Goal: Navigation & Orientation: Find specific page/section

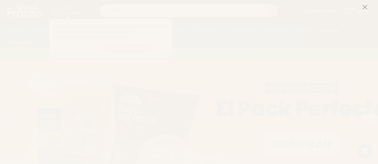
click at [363, 7] on icon at bounding box center [364, 6] width 5 height 5
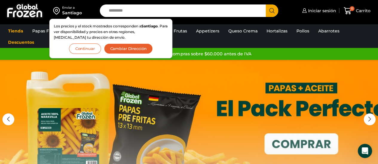
click at [90, 48] on button "Continuar" at bounding box center [85, 49] width 32 height 10
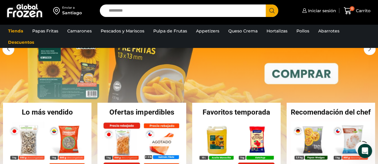
scroll to position [60, 0]
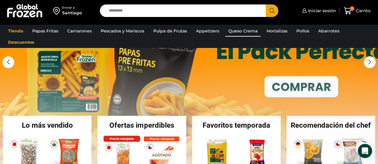
click at [239, 30] on link "Queso Crema" at bounding box center [242, 30] width 35 height 11
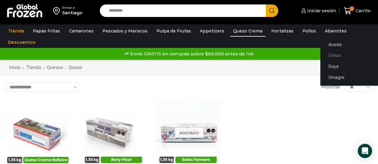
click at [325, 54] on link "Salsas" at bounding box center [357, 55] width 75 height 11
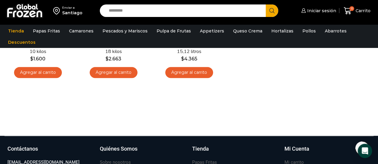
scroll to position [252, 0]
